Goal: Task Accomplishment & Management: Use online tool/utility

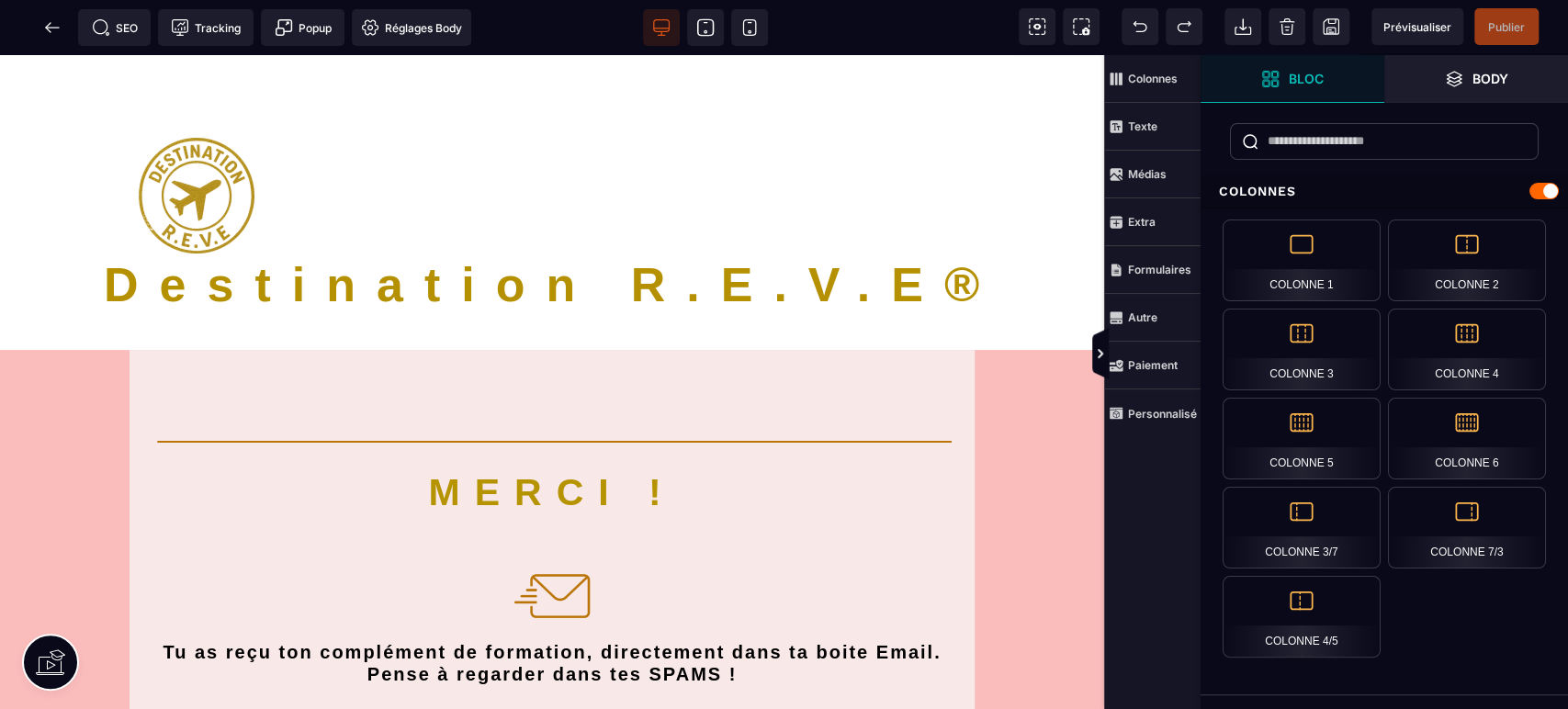
click at [705, 25] on icon at bounding box center [706, 28] width 18 height 18
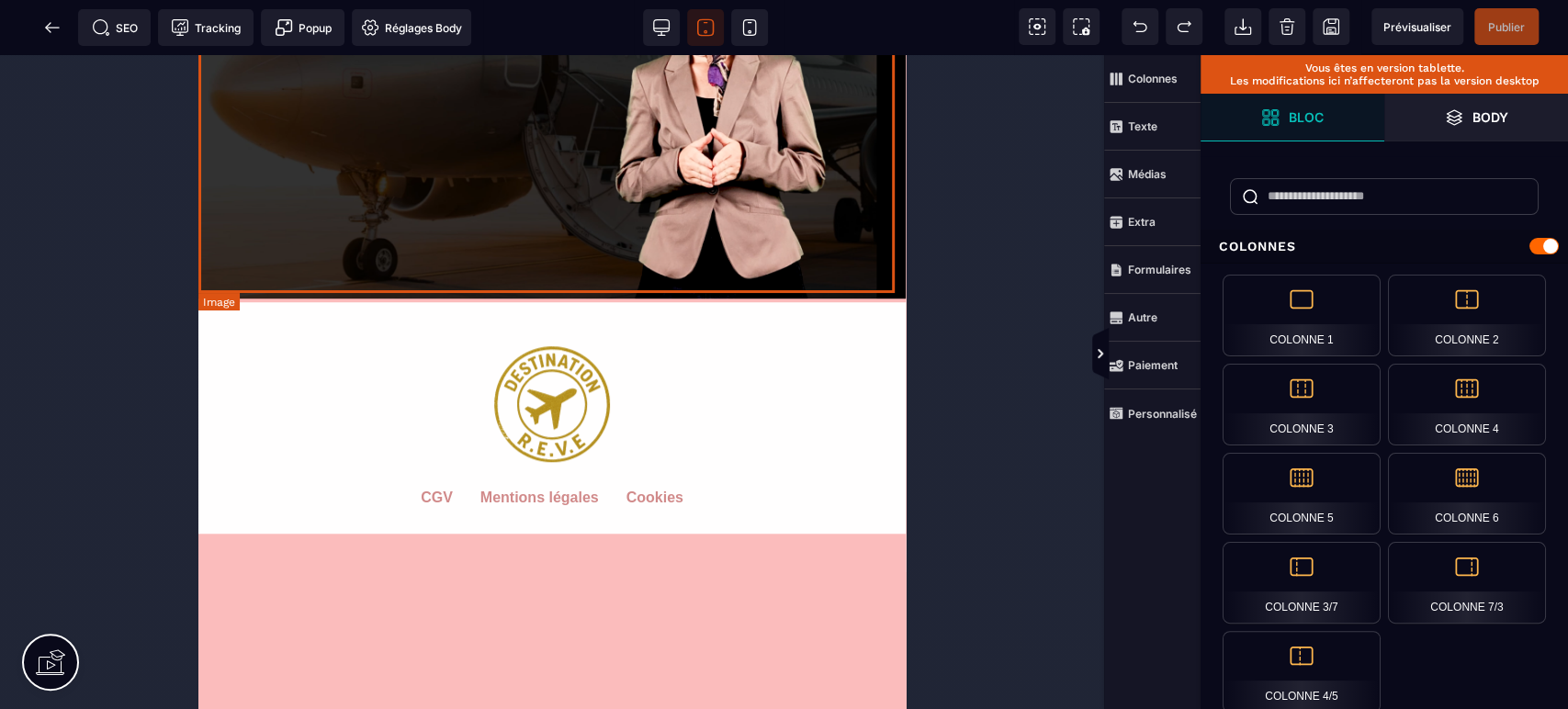
scroll to position [1051, 0]
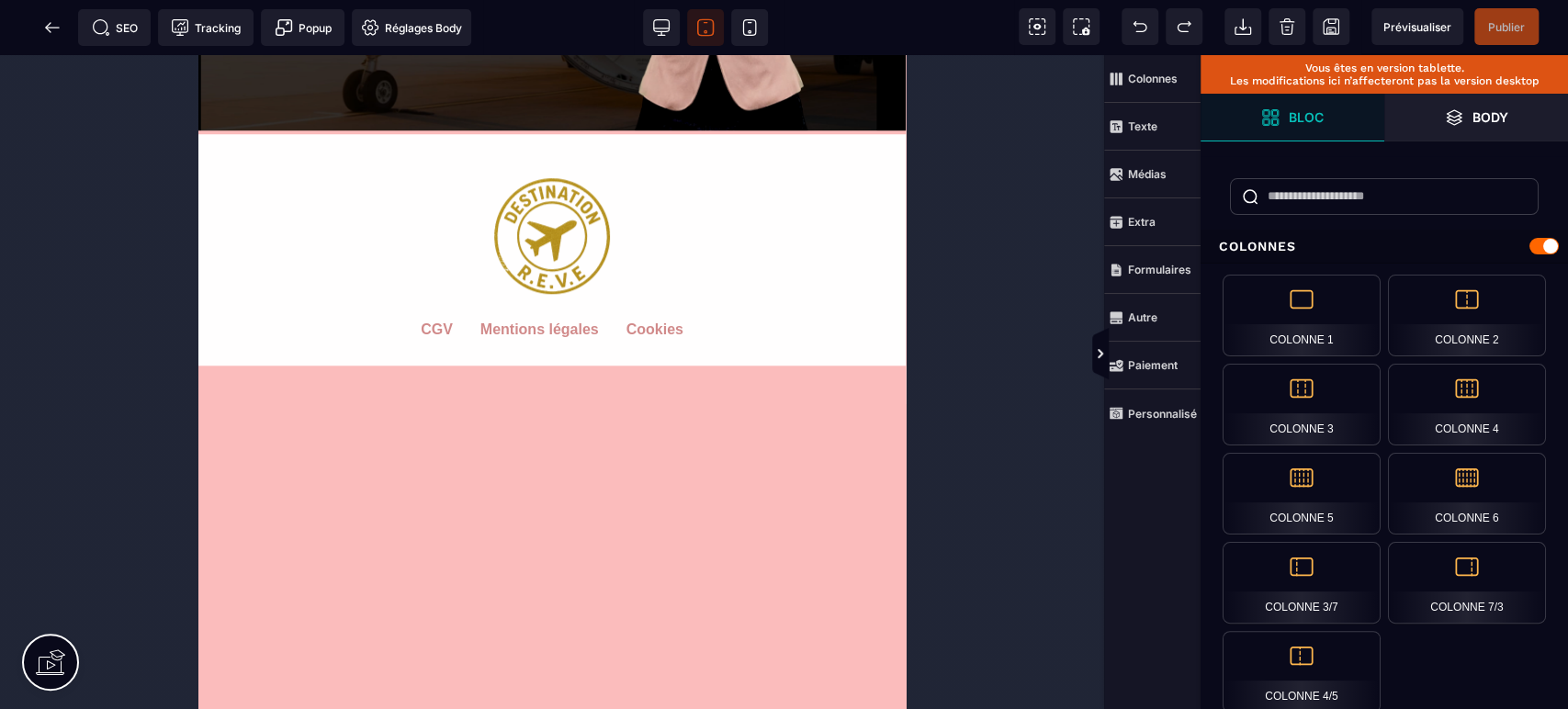
click at [750, 30] on icon at bounding box center [749, 31] width 3 height 3
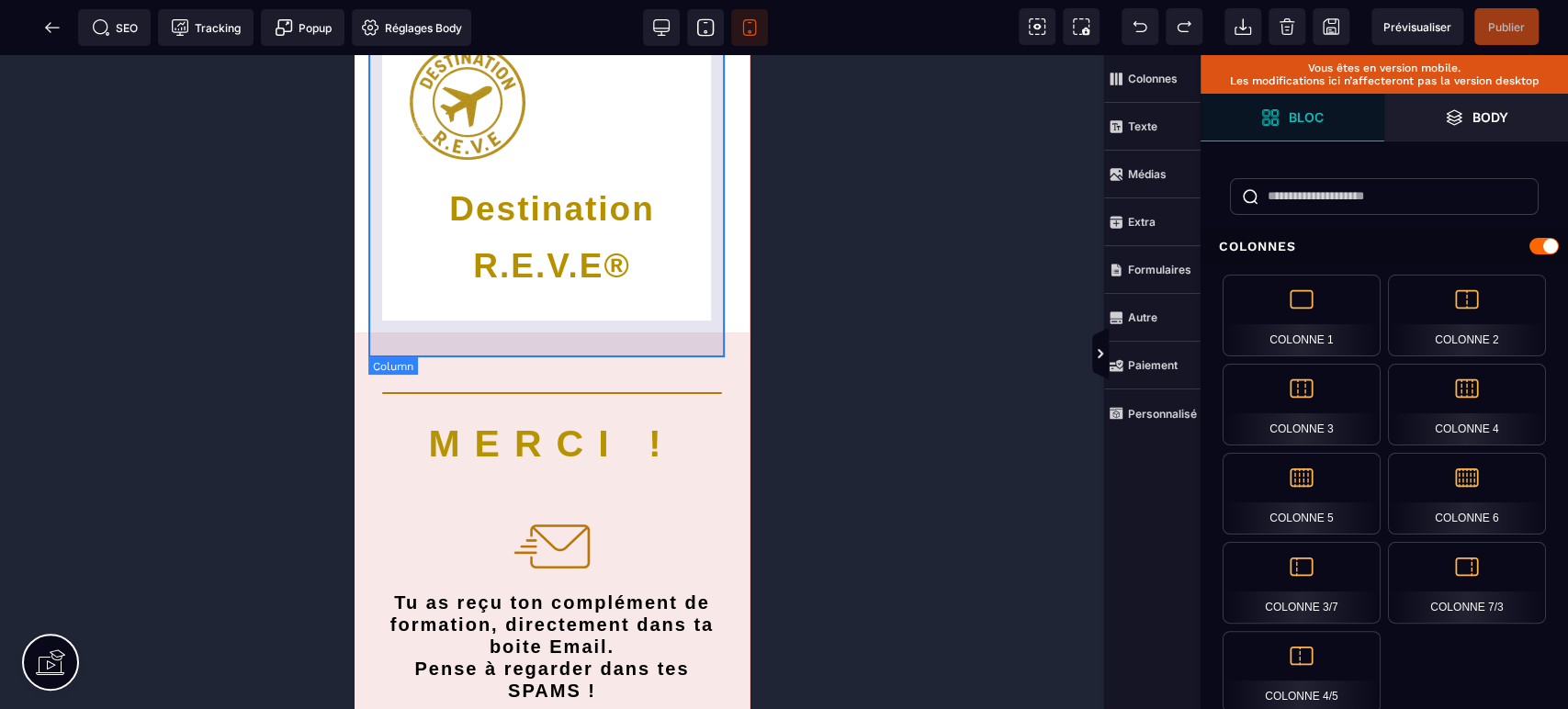
scroll to position [0, 0]
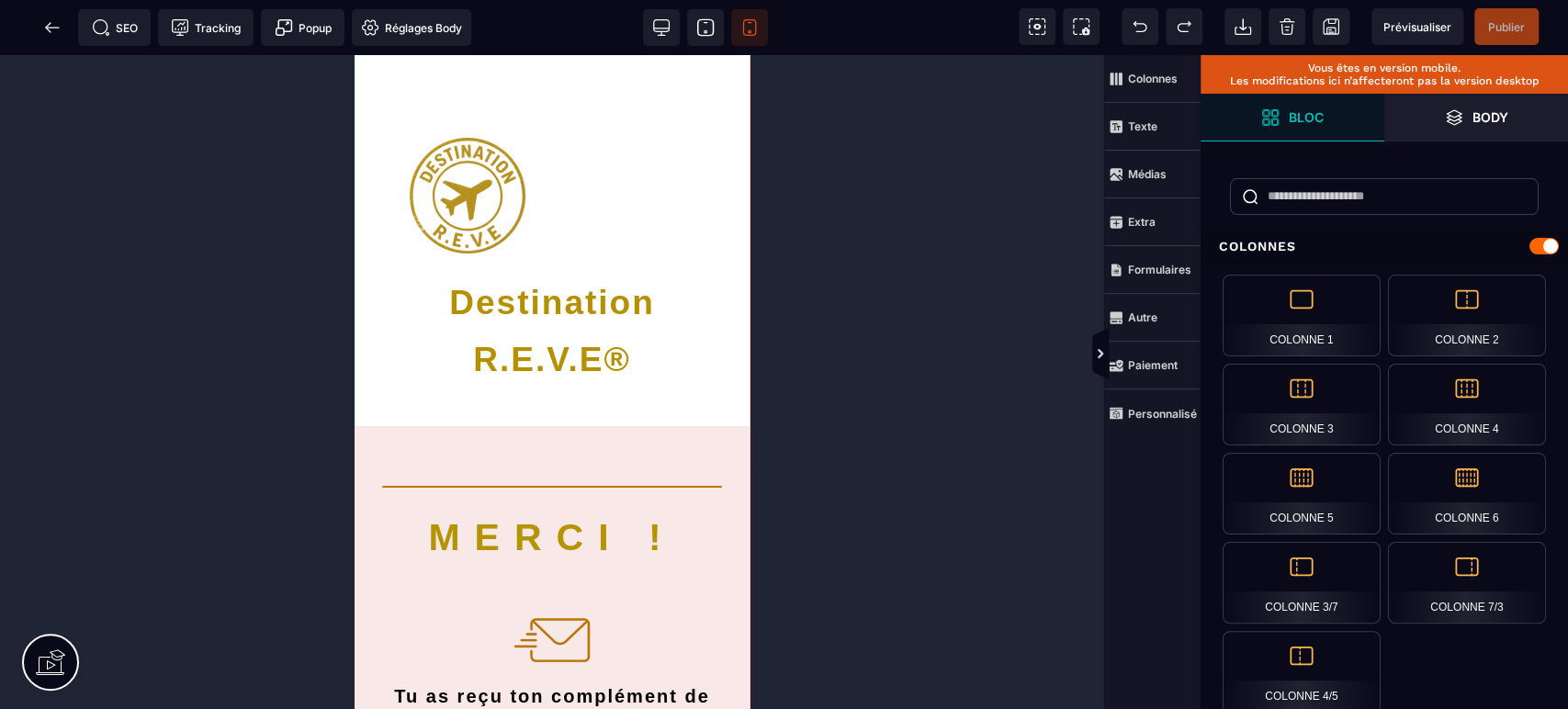
click at [44, 23] on icon at bounding box center [53, 28] width 18 height 18
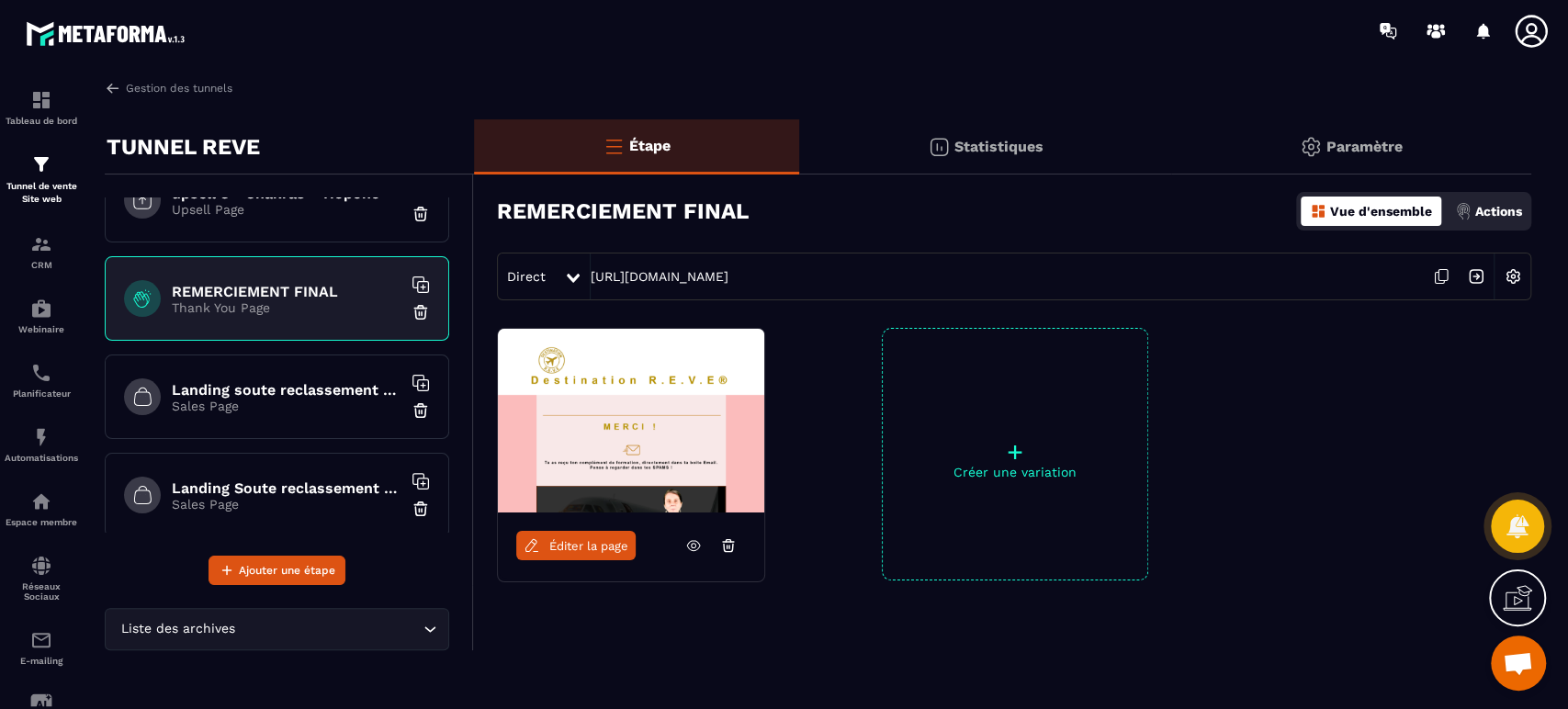
scroll to position [1087, 0]
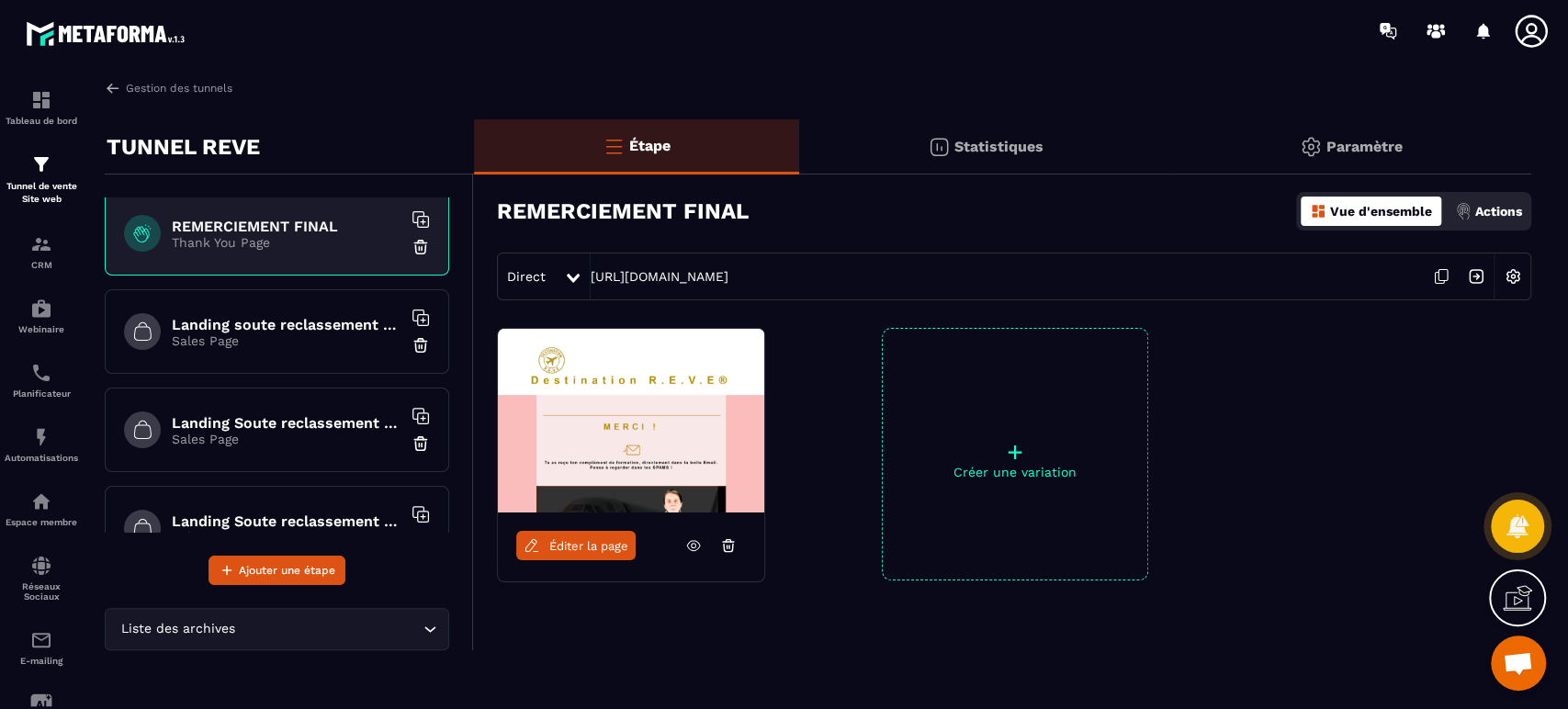
click at [307, 316] on h6 "Landing soute reclassement choix" at bounding box center [286, 325] width 230 height 18
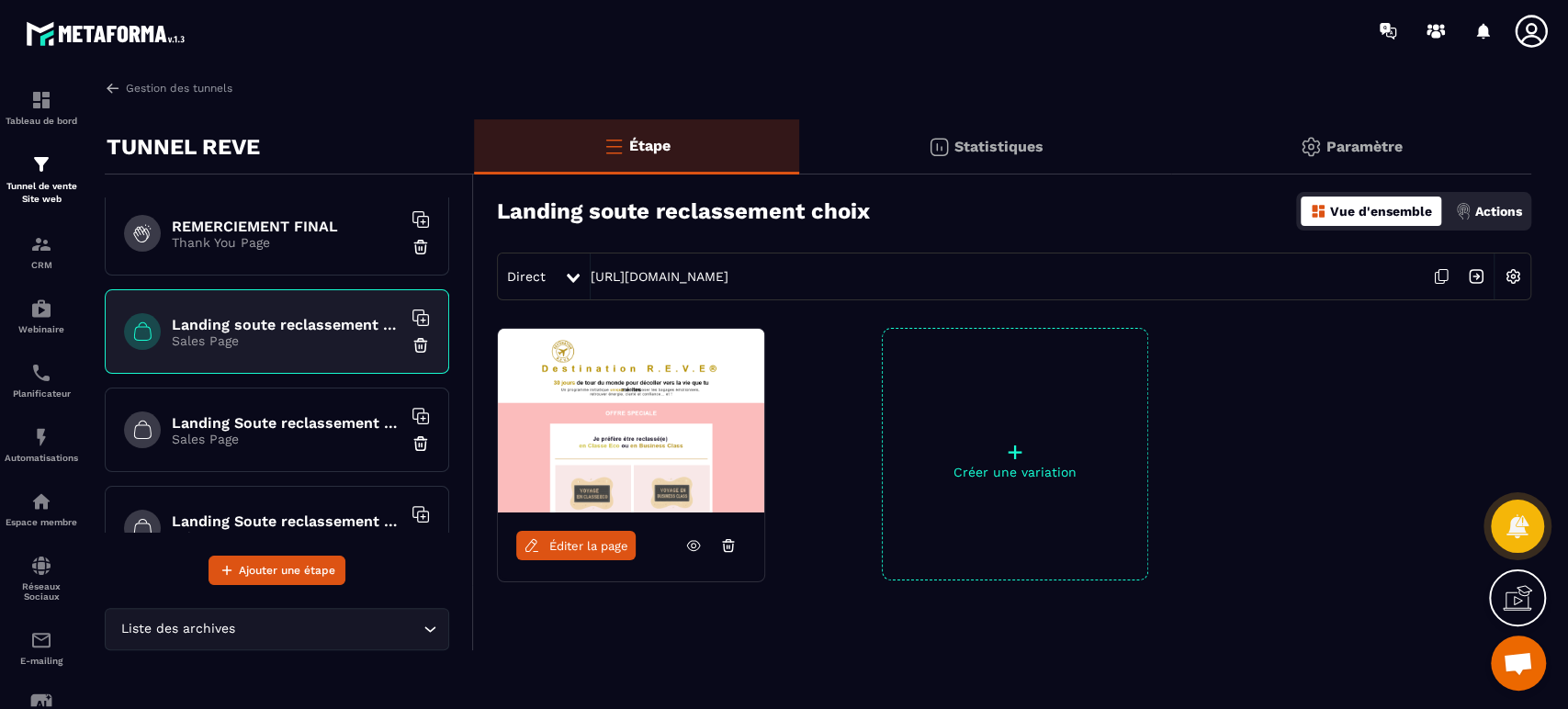
click at [595, 542] on span "Éditer la page" at bounding box center [589, 546] width 79 height 14
